Goal: Check status: Check status

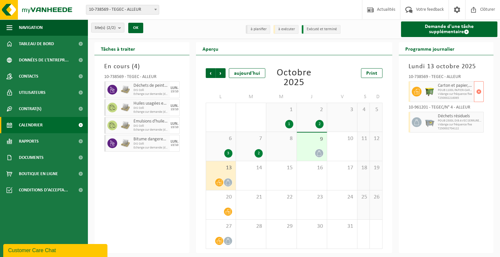
click at [438, 95] on span "Vidange sur fréquence fixe" at bounding box center [455, 94] width 35 height 4
click at [317, 154] on icon at bounding box center [319, 154] width 6 height 6
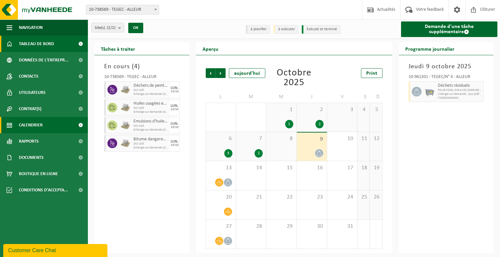
click at [63, 44] on link "Tableau de bord" at bounding box center [44, 44] width 88 height 16
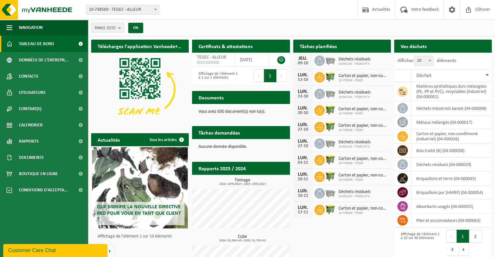
click at [350, 77] on span "Carton et papier, non-conditionné (industriel)" at bounding box center [363, 76] width 49 height 5
click at [423, 91] on td "matières synthétiques durs mélangées (PE, PP et PVC), recyclables (industriel) …" at bounding box center [451, 92] width 80 height 20
click at [351, 60] on span "Déchets résiduels" at bounding box center [355, 59] width 32 height 5
click at [433, 95] on td "matières synthétiques durs mélangées (PE, PP et PVC), recyclables (industriel) …" at bounding box center [451, 92] width 80 height 20
drag, startPoint x: 344, startPoint y: 72, endPoint x: 337, endPoint y: 27, distance: 44.8
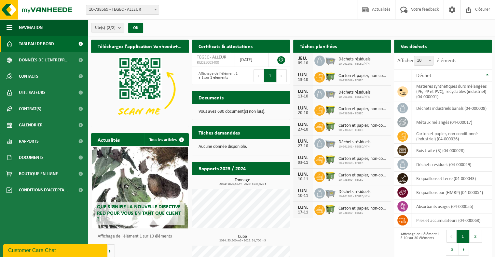
click at [337, 27] on div "Site(s) (2/2) Tout sélectionner Tout désélectionner Sélectionner les actifs TEG…" at bounding box center [291, 28] width 407 height 17
click at [444, 59] on div "Afficher 10 25 50 100 10 éléments" at bounding box center [426, 61] width 65 height 17
drag, startPoint x: 444, startPoint y: 59, endPoint x: 281, endPoint y: 29, distance: 165.2
click at [281, 29] on div "Site(s) (2/2) Tout sélectionner Tout désélectionner Sélectionner les actifs TEG…" at bounding box center [291, 28] width 407 height 17
click at [326, 27] on div "Site(s) (2/2) Tout sélectionner Tout désélectionner Sélectionner les actifs TEG…" at bounding box center [291, 28] width 407 height 17
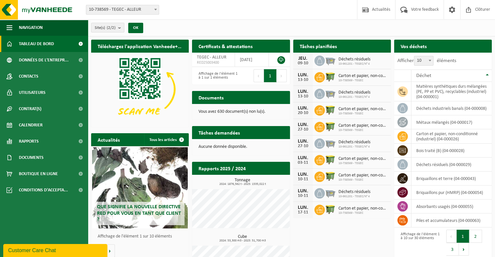
click at [28, 45] on span "Tableau de bord" at bounding box center [36, 44] width 35 height 16
click at [359, 63] on span "10-961201 - TEGEC/N° 4" at bounding box center [355, 64] width 32 height 4
click at [22, 129] on span "Calendrier" at bounding box center [31, 125] width 24 height 16
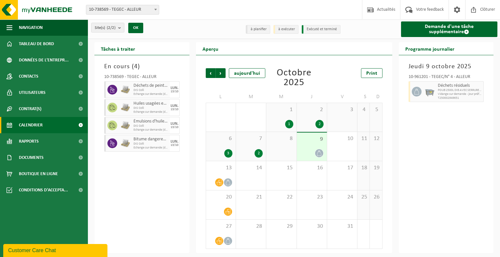
click at [316, 153] on span at bounding box center [319, 153] width 8 height 8
click at [260, 157] on div "2" at bounding box center [259, 153] width 8 height 8
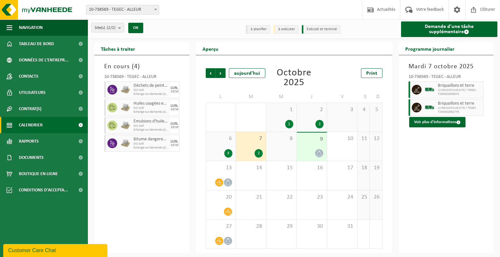
click at [254, 89] on div "Précédent Suivant aujourd'hui Octobre 2025 Print L M M J V S D 29 1 30 1 1 1 2 …" at bounding box center [293, 159] width 183 height 194
click at [266, 52] on div "Aperçu" at bounding box center [294, 48] width 196 height 13
click at [452, 157] on div "Mardi 7 octobre 2025 10-738569 - TEGEC - ALLEUR Briquaillons et terre LIVRAISON…" at bounding box center [446, 154] width 95 height 198
click at [316, 154] on icon at bounding box center [319, 154] width 6 height 6
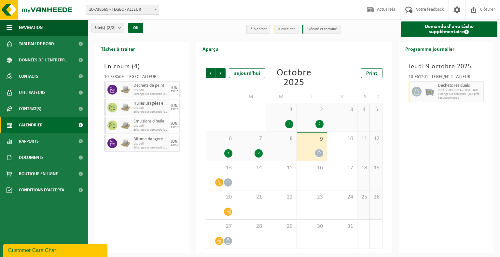
click at [307, 84] on div "Octobre 2025" at bounding box center [294, 78] width 55 height 20
click at [317, 74] on div "Octobre 2025" at bounding box center [294, 78] width 55 height 20
click at [317, 85] on div "Octobre 2025" at bounding box center [294, 78] width 55 height 20
click at [423, 142] on div "Jeudi 9 octobre 2025 10-961201 - TEGEC/N° 4 - ALLEUR Déchets résiduels POUB 250…" at bounding box center [446, 154] width 95 height 198
